Goal: Check status

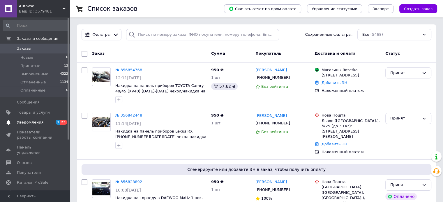
click at [41, 121] on span "Уведомления" at bounding box center [35, 122] width 37 height 5
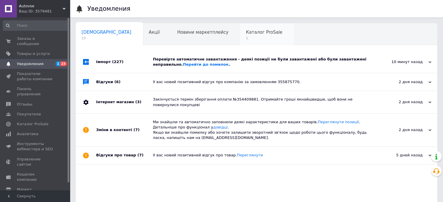
click at [246, 38] on span "1" at bounding box center [264, 38] width 36 height 4
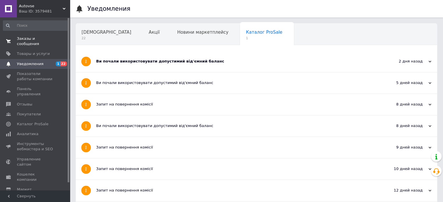
click at [42, 37] on span "Заказы и сообщения" at bounding box center [35, 41] width 37 height 10
